Goal: Task Accomplishment & Management: Manage account settings

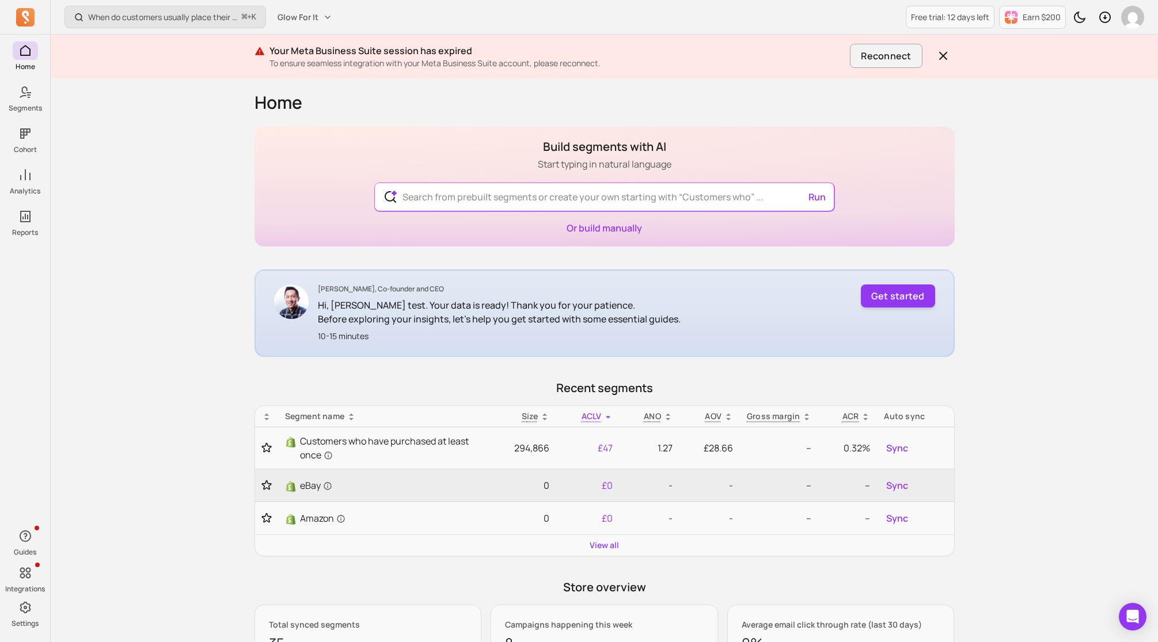
click at [603, 66] on p "To ensure seamless integration with your Meta Business Suite account, please re…" at bounding box center [557, 64] width 576 height 12
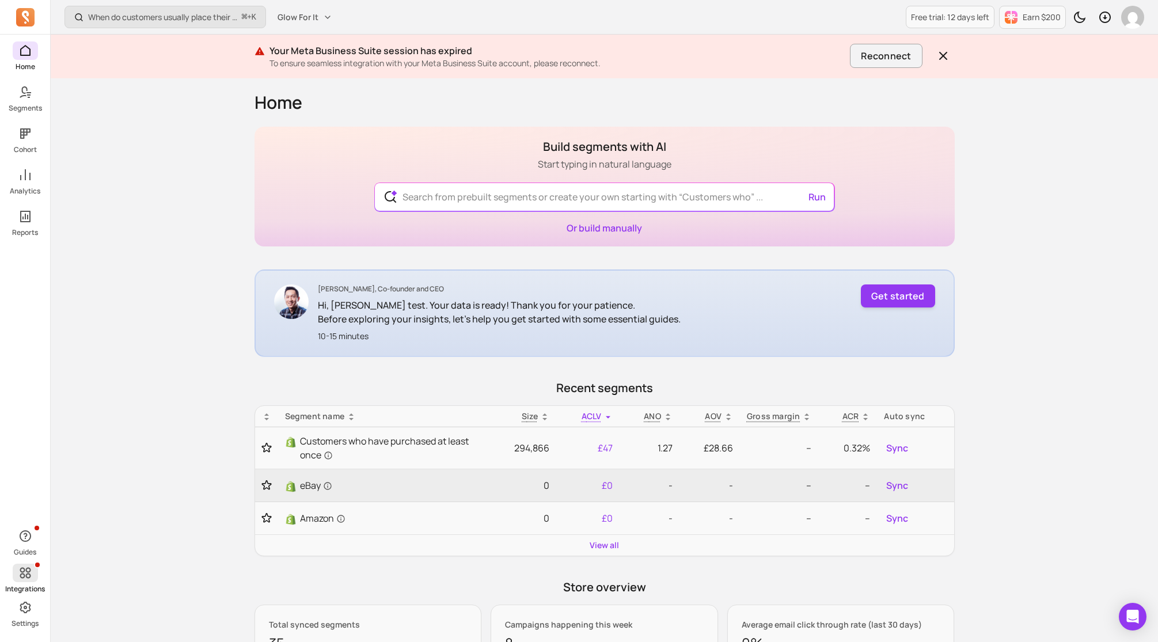
click at [23, 588] on p "Integrations" at bounding box center [25, 588] width 40 height 9
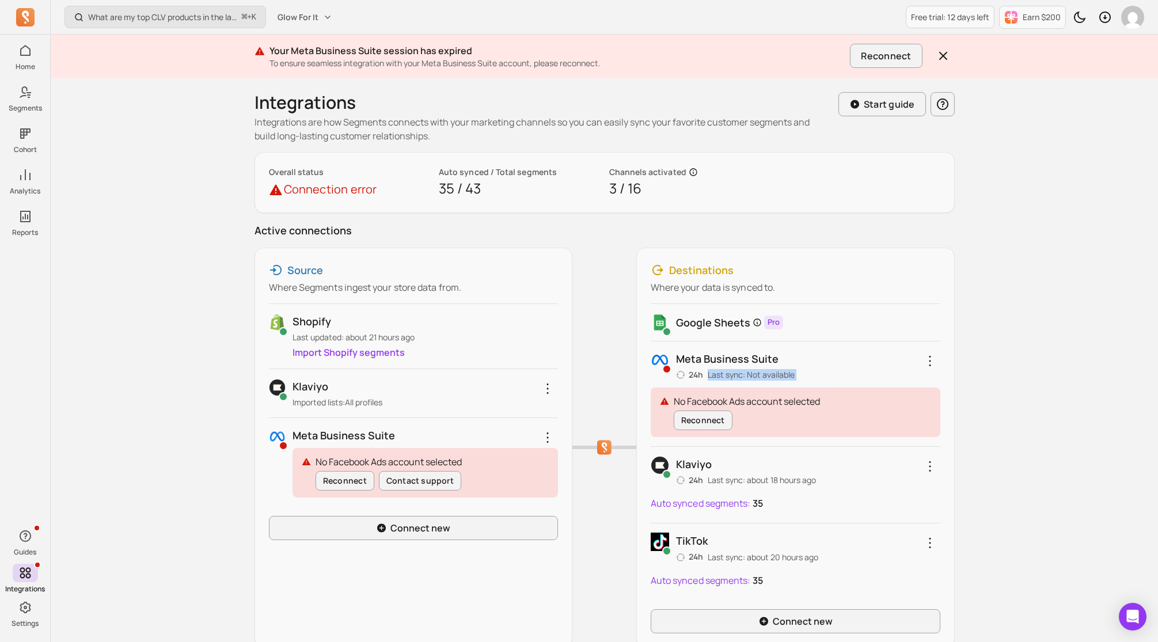
drag, startPoint x: 725, startPoint y: 387, endPoint x: 730, endPoint y: 367, distance: 21.4
click at [730, 367] on div "Meta business suite 24h Last sync: Not available No Facebook Ads account select…" at bounding box center [796, 393] width 290 height 105
click at [730, 367] on div "Meta business suite 24h Last sync: Not available" at bounding box center [735, 366] width 119 height 30
drag, startPoint x: 729, startPoint y: 379, endPoint x: 739, endPoint y: 362, distance: 19.6
click at [739, 362] on div "Meta business suite 24h Last sync: Not available" at bounding box center [735, 366] width 119 height 30
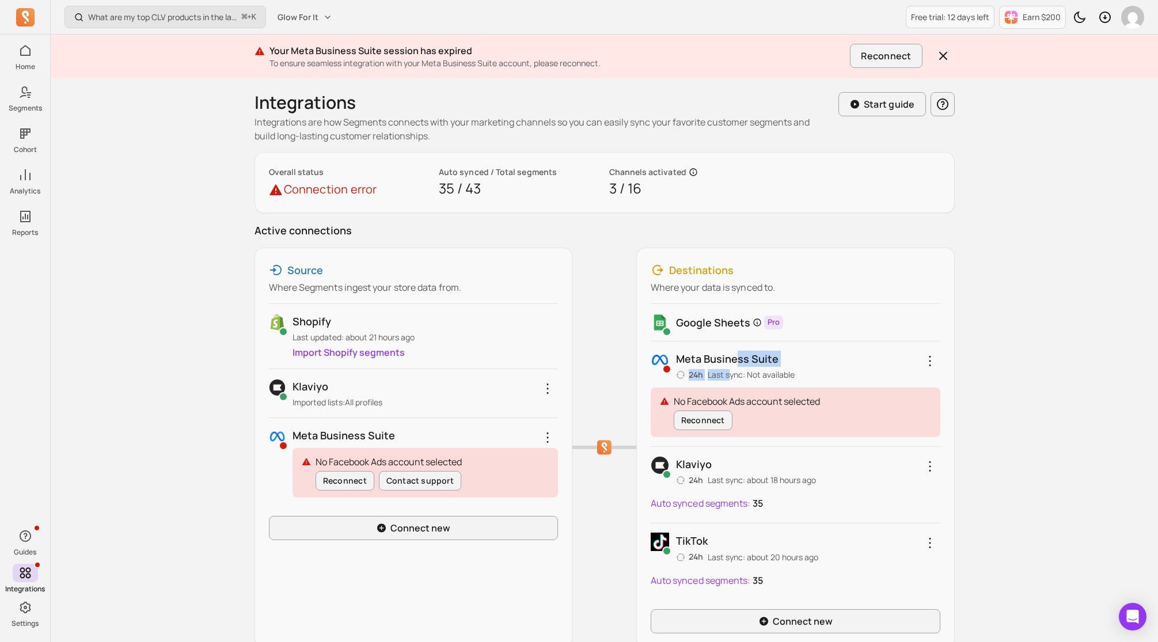
click at [739, 362] on p "Meta business suite" at bounding box center [735, 359] width 119 height 16
click at [751, 372] on div "Meta business suite 24h Last sync: Not available" at bounding box center [735, 366] width 119 height 30
click at [751, 372] on p "Last sync: Not available" at bounding box center [751, 375] width 87 height 12
click at [382, 352] on link "Import Shopify segments" at bounding box center [348, 352] width 112 height 13
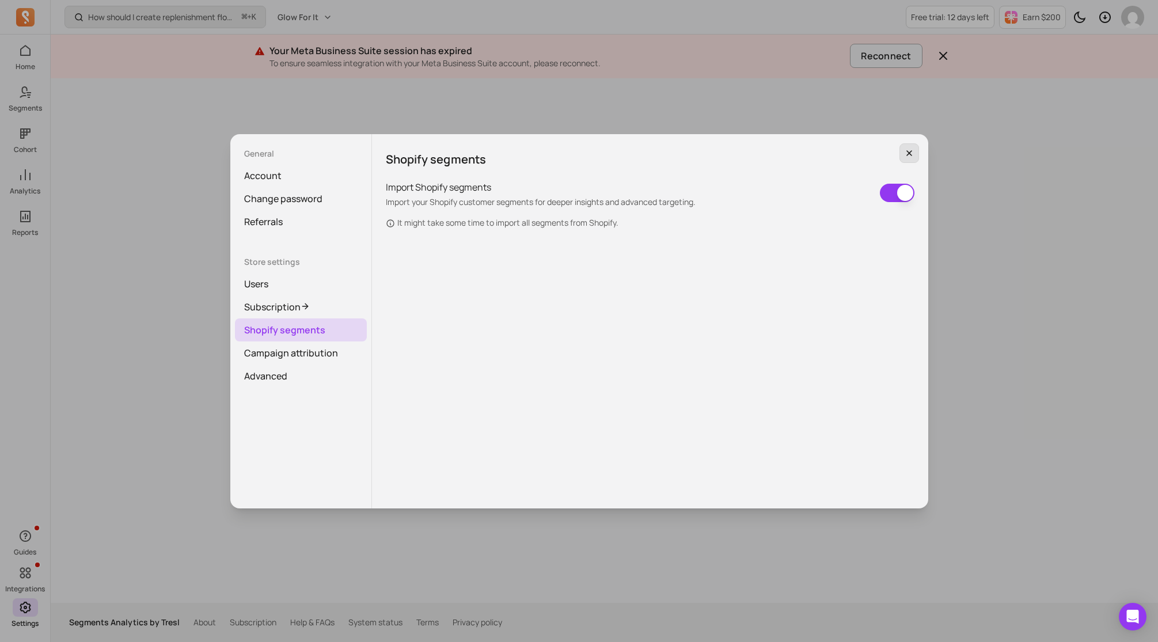
click at [907, 152] on icon "button" at bounding box center [908, 153] width 9 height 9
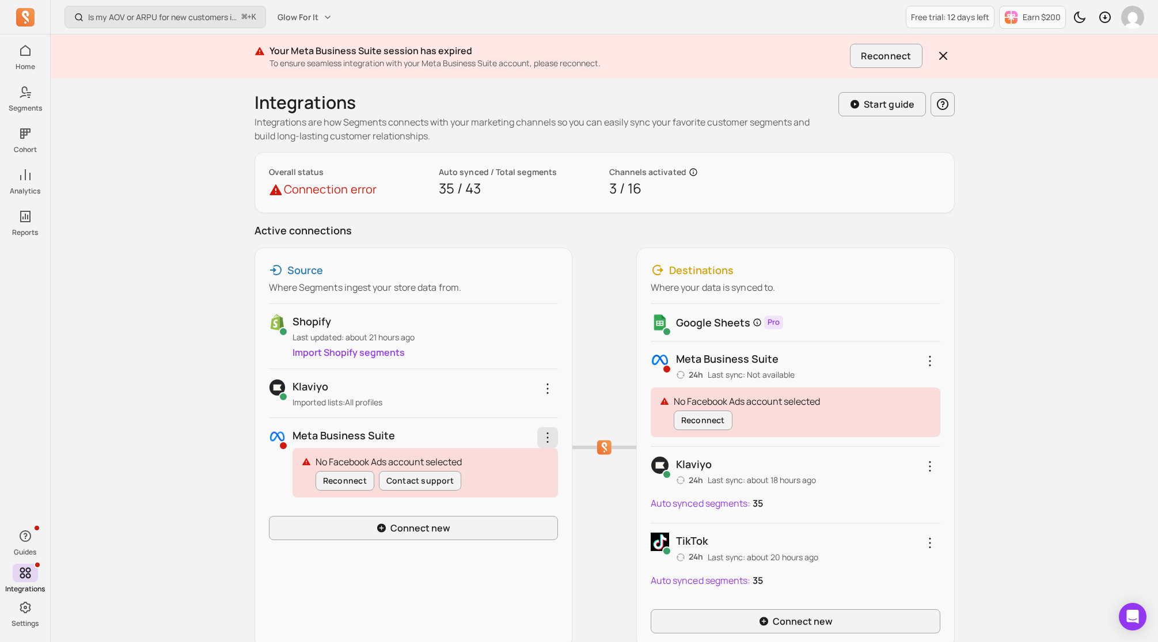
click at [542, 435] on icon "button" at bounding box center [548, 438] width 14 height 14
click at [457, 425] on div "Meta business suite No Facebook Ads account selected Reconnect Contact support …" at bounding box center [414, 461] width 290 height 89
click at [511, 459] on div "No Facebook Ads account selected Reconnect Contact support" at bounding box center [424, 473] width 265 height 50
drag, startPoint x: 748, startPoint y: 404, endPoint x: 836, endPoint y: 397, distance: 87.7
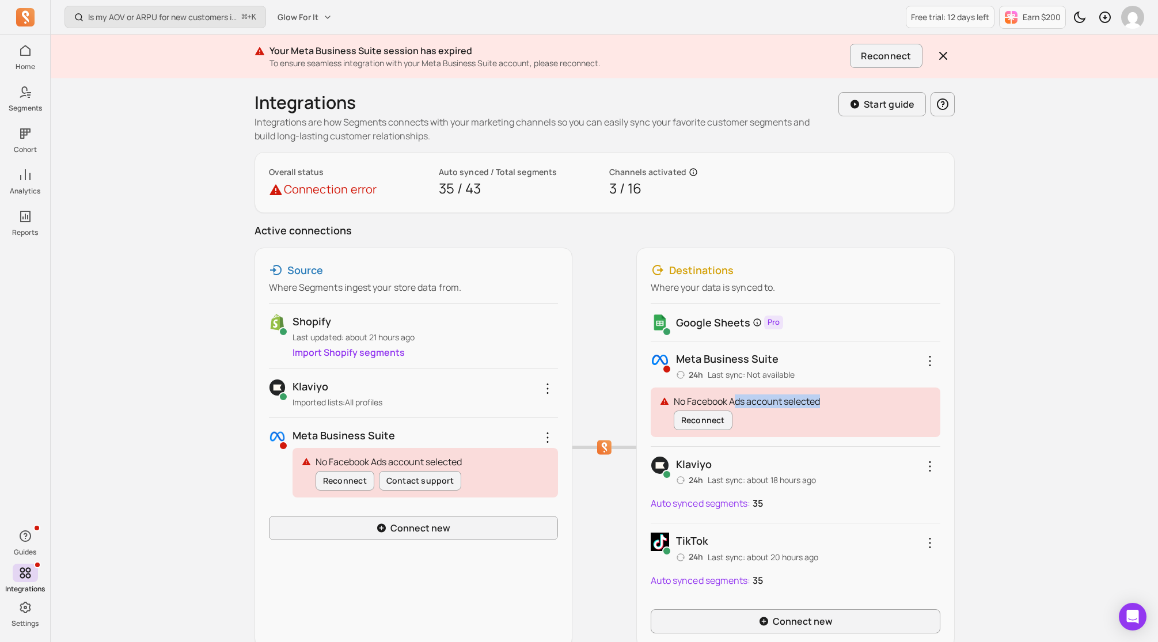
click at [836, 397] on div "No Facebook Ads account selected Reconnect" at bounding box center [796, 412] width 290 height 50
click at [728, 420] on button "Reconnect" at bounding box center [703, 421] width 59 height 20
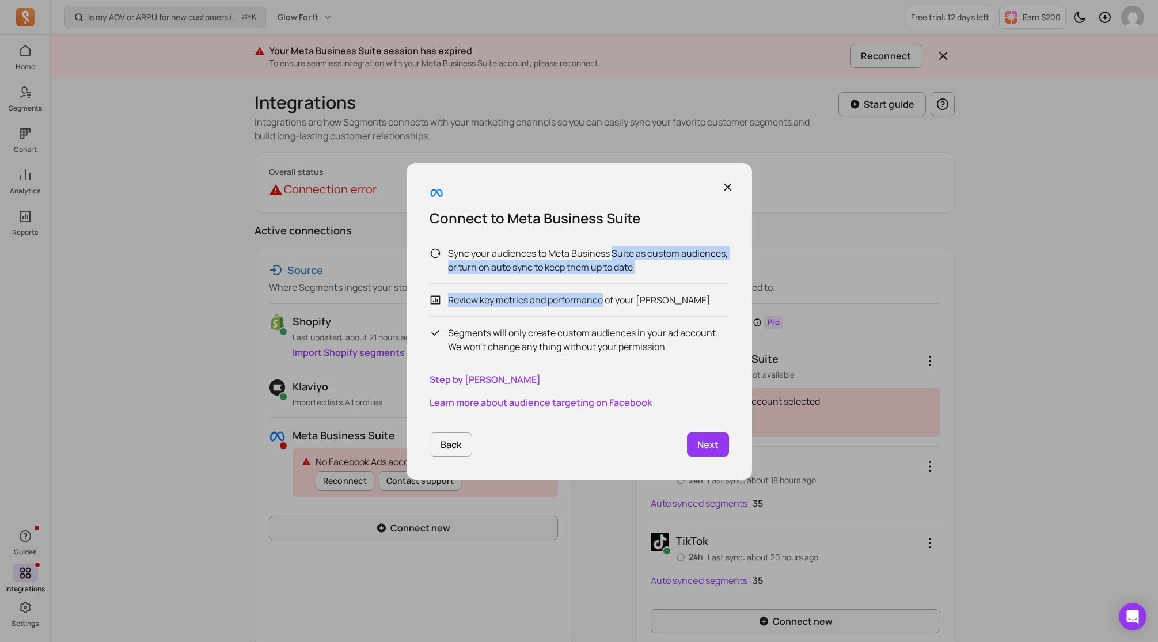
drag, startPoint x: 602, startPoint y: 295, endPoint x: 613, endPoint y: 254, distance: 41.6
click at [613, 254] on div "Sync your audiences to Meta Business Suite as custom audiences, or turn on auto…" at bounding box center [579, 300] width 299 height 127
click at [613, 254] on p "Sync your audiences to Meta Business Suite as custom audiences, or turn on auto…" at bounding box center [588, 260] width 281 height 28
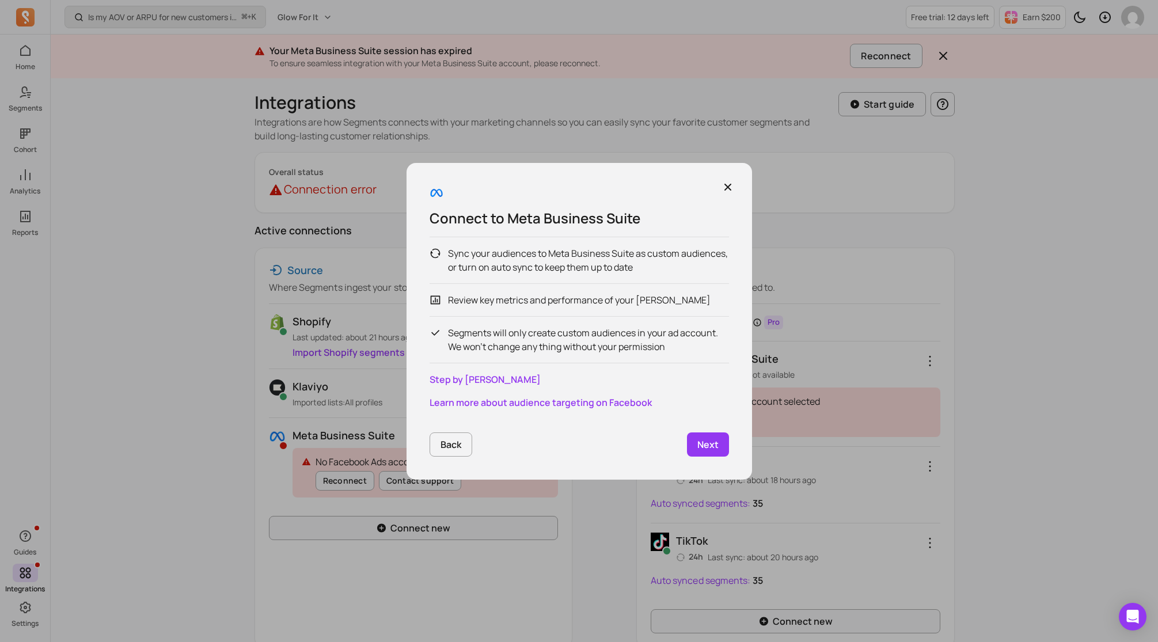
click at [572, 403] on link "Learn more about audience targeting on Facebook" at bounding box center [579, 403] width 299 height 14
click at [732, 184] on icon "button" at bounding box center [728, 187] width 12 height 12
